Goal: Navigation & Orientation: Find specific page/section

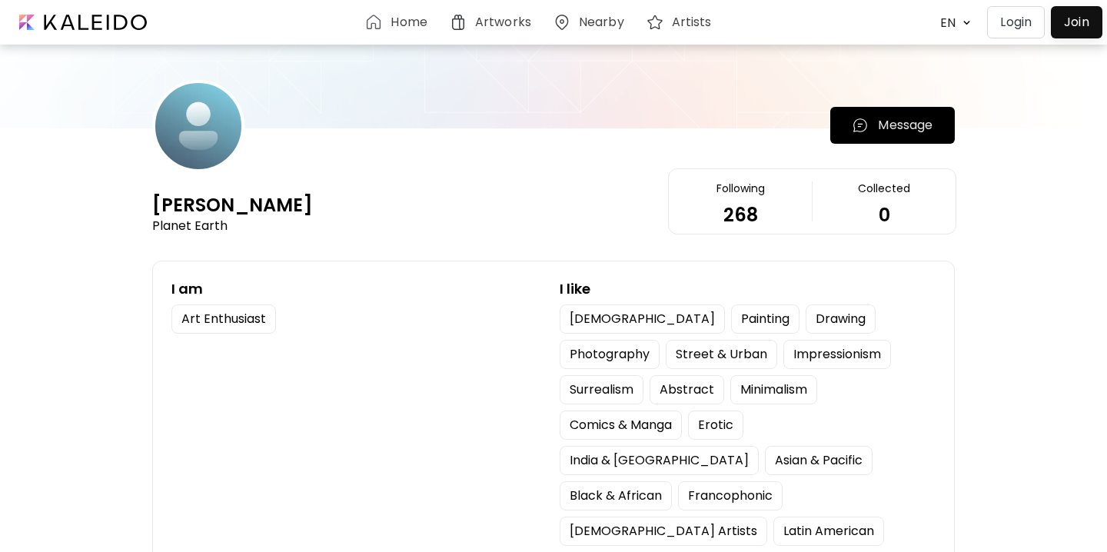
click at [1000, 26] on p "Login" at bounding box center [1016, 22] width 32 height 18
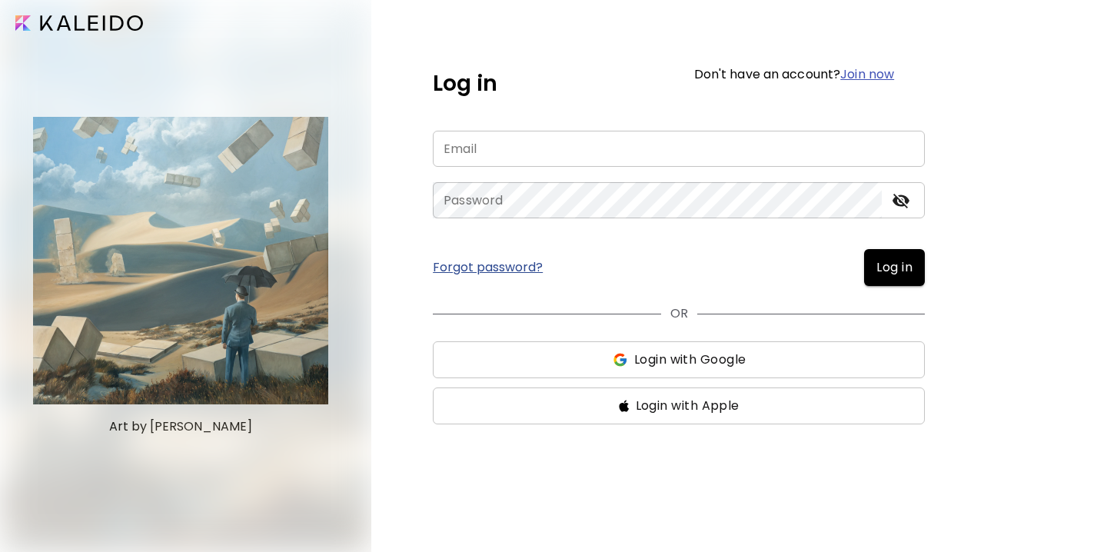
click at [552, 150] on input "email" at bounding box center [679, 149] width 492 height 36
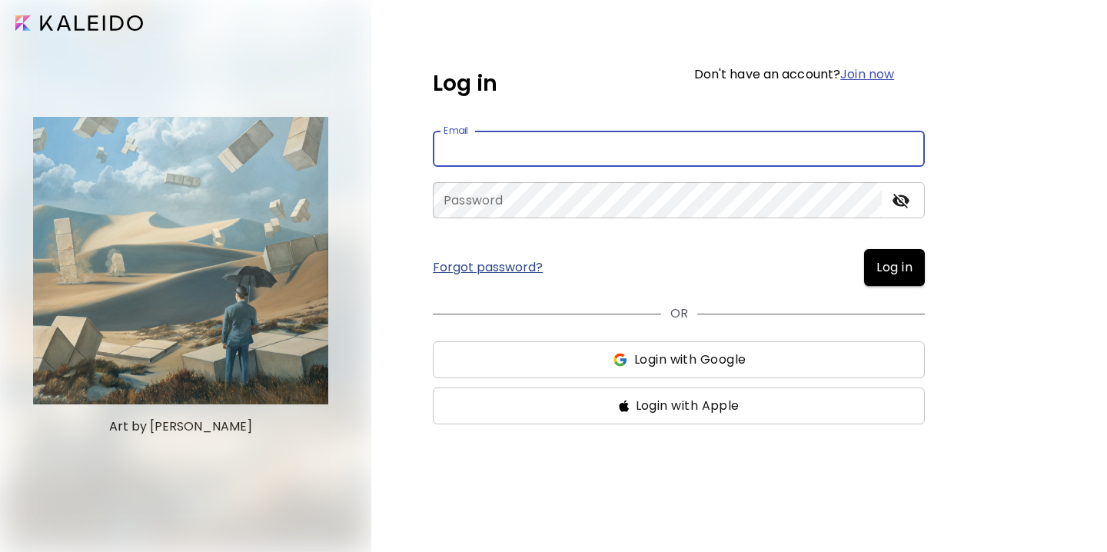
type input "**********"
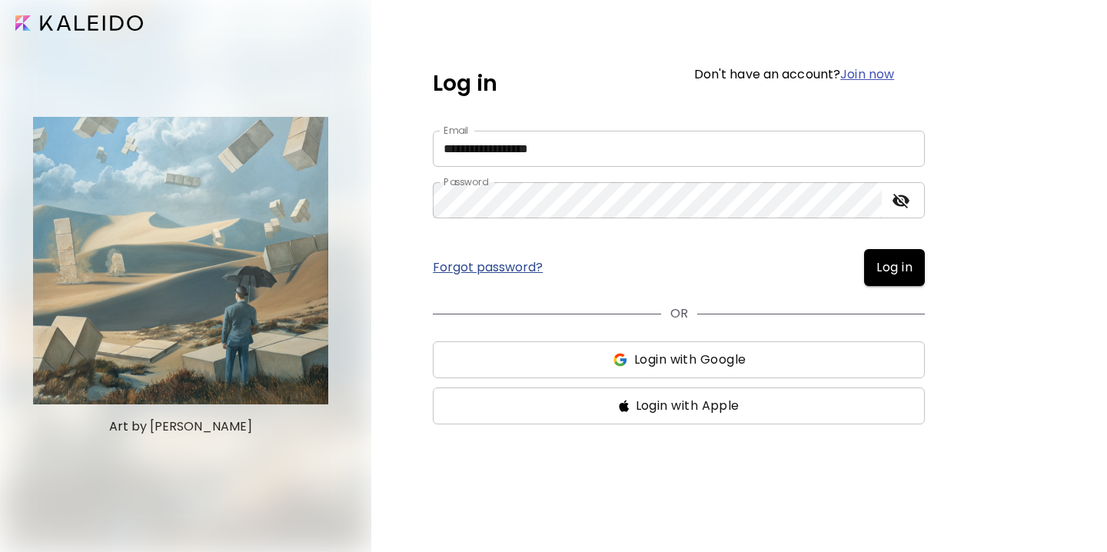
click at [900, 275] on span "Log in" at bounding box center [895, 267] width 36 height 18
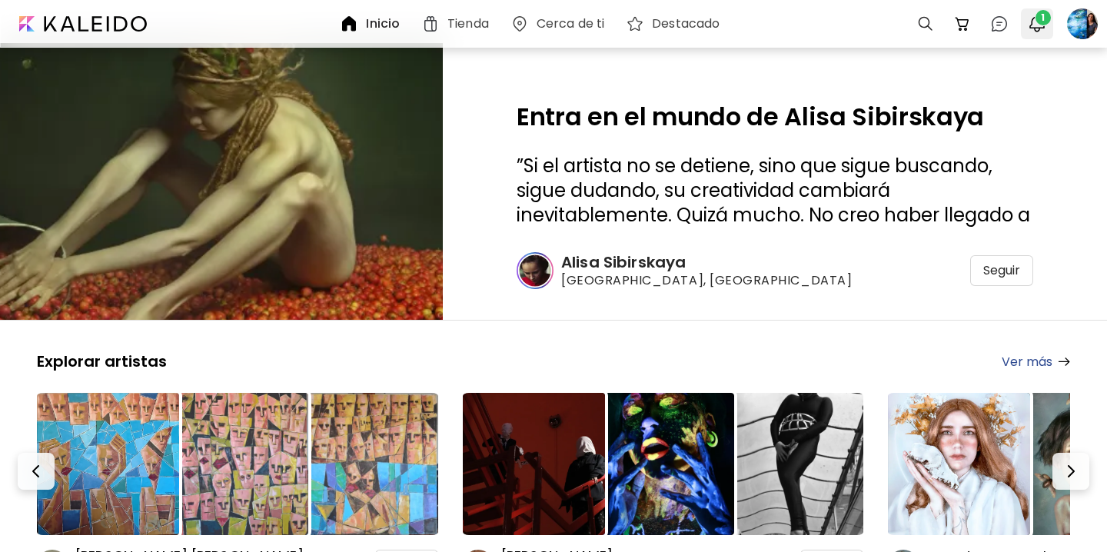
click at [1047, 25] on button "1" at bounding box center [1037, 24] width 26 height 26
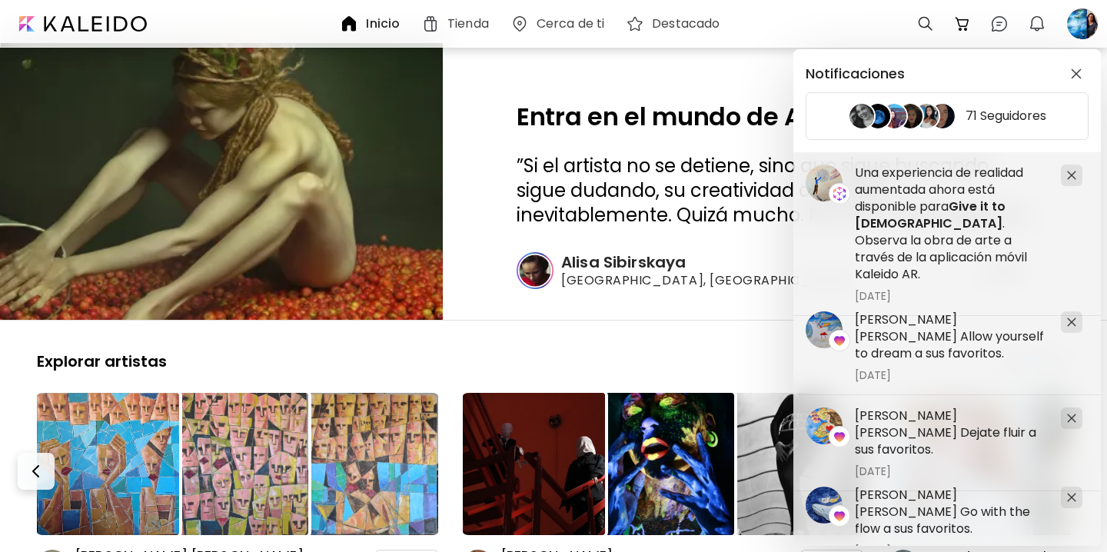
click at [1087, 25] on div "Notificaciones 71 Seguidores [PERSON_NAME] [PERSON_NAME] Allow yourself to drea…" at bounding box center [553, 276] width 1107 height 552
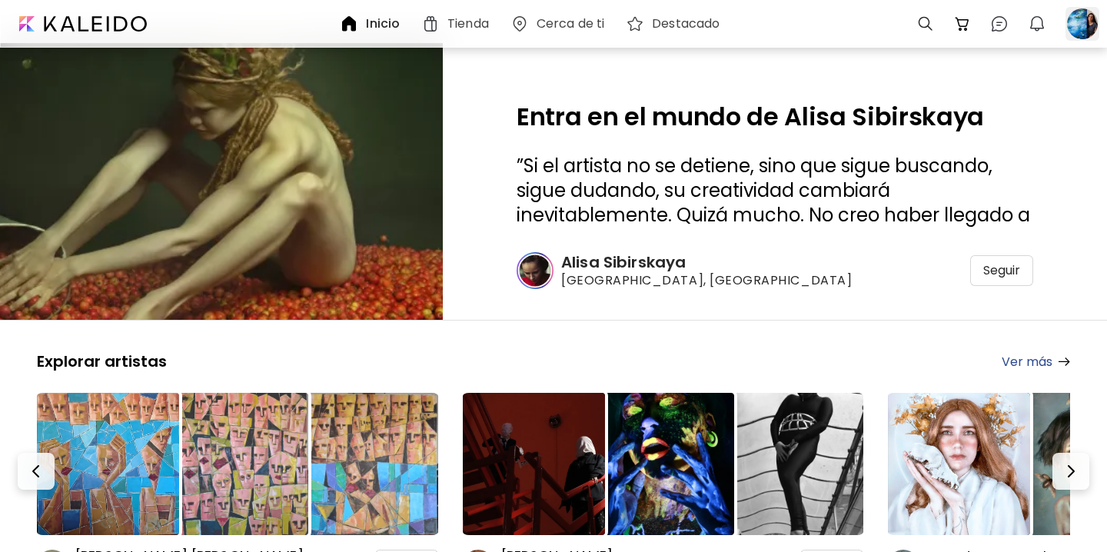
click at [1085, 26] on div at bounding box center [1083, 24] width 34 height 34
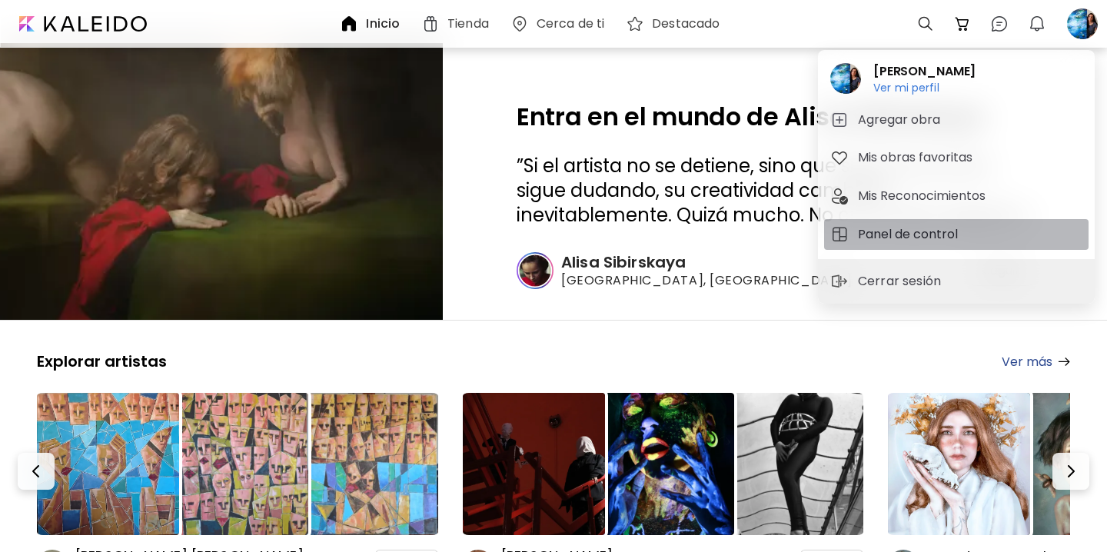
click at [895, 231] on h5 "Panel de control" at bounding box center [910, 234] width 105 height 18
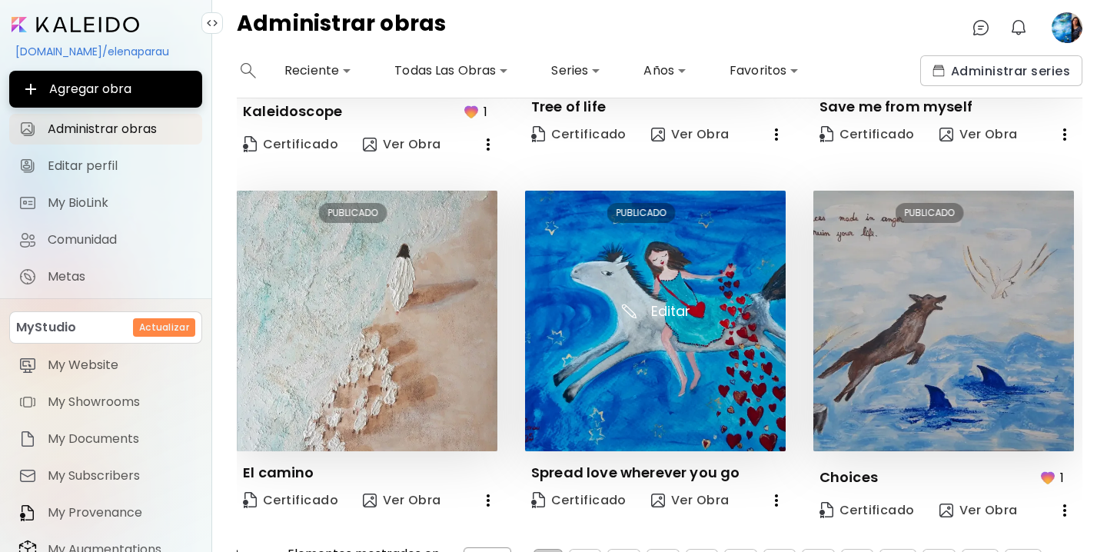
scroll to position [1072, 0]
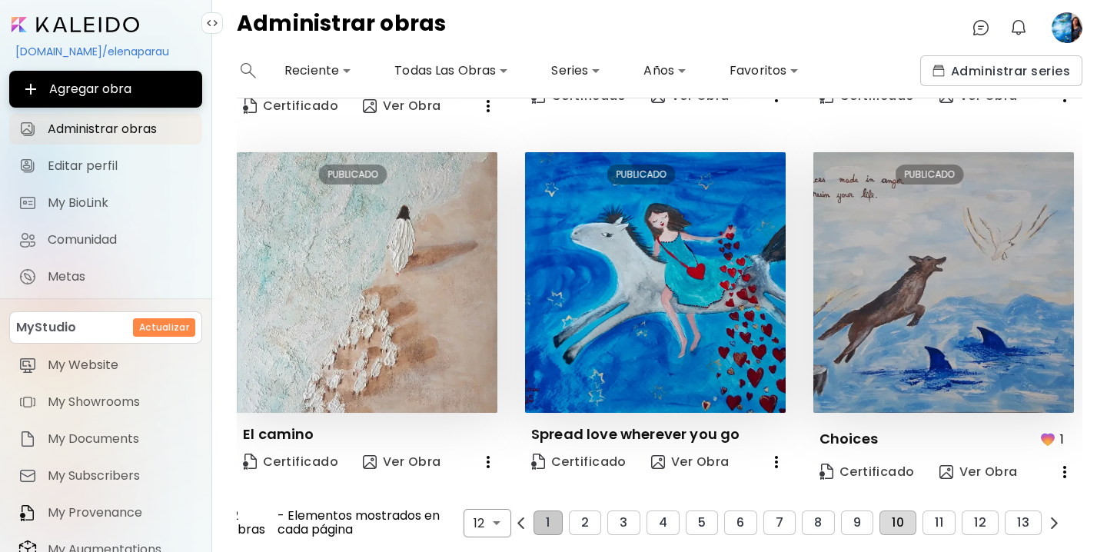
click at [901, 521] on span "10" at bounding box center [898, 523] width 12 height 14
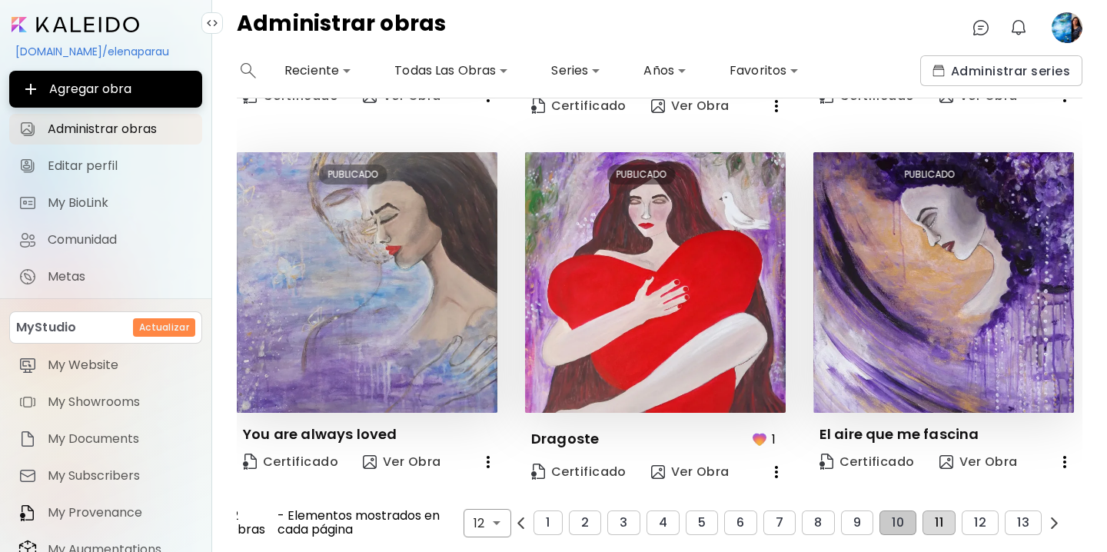
click at [934, 522] on button "11" at bounding box center [939, 523] width 33 height 25
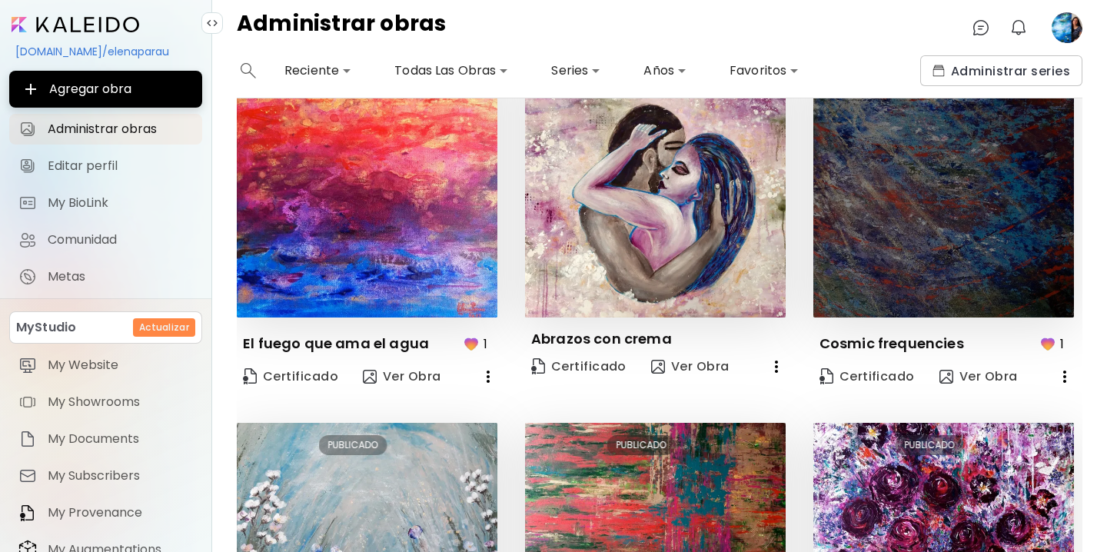
scroll to position [431, 0]
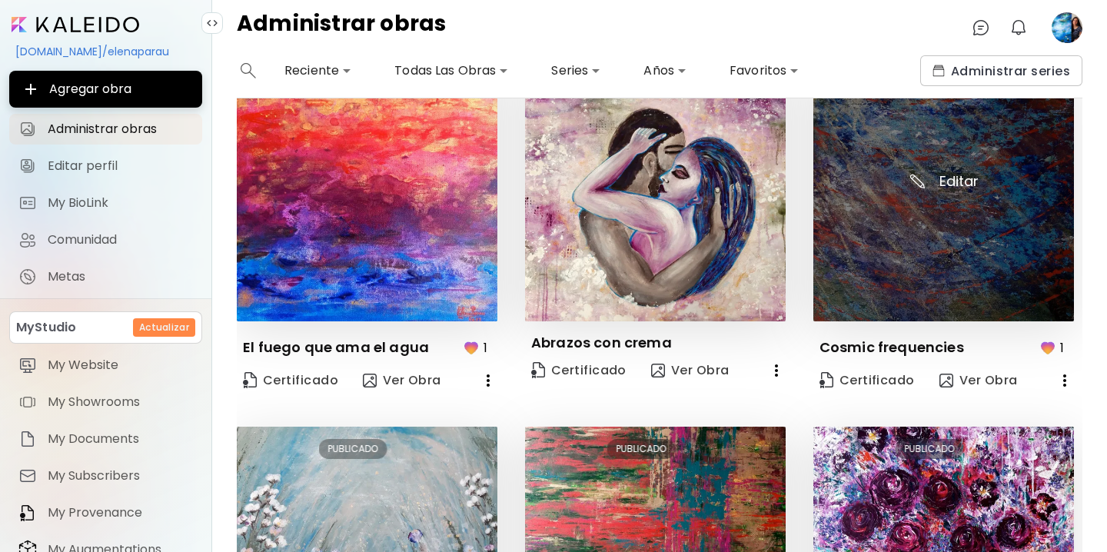
click at [960, 178] on img at bounding box center [944, 191] width 261 height 261
